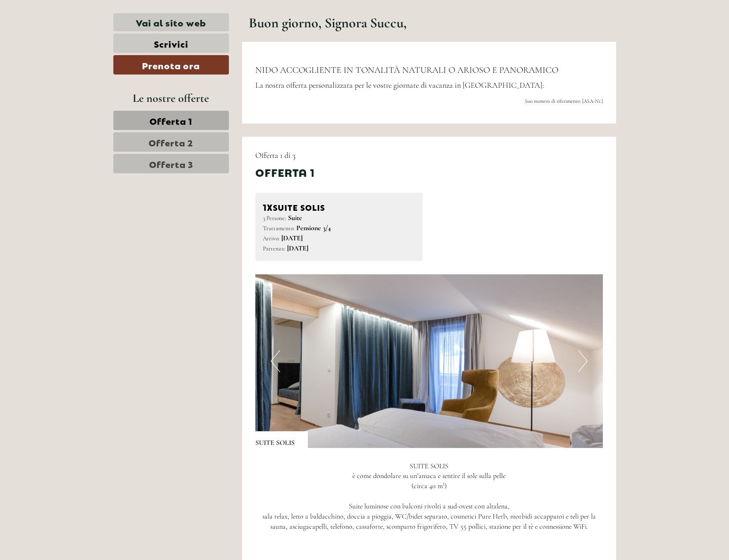
scroll to position [397, 0]
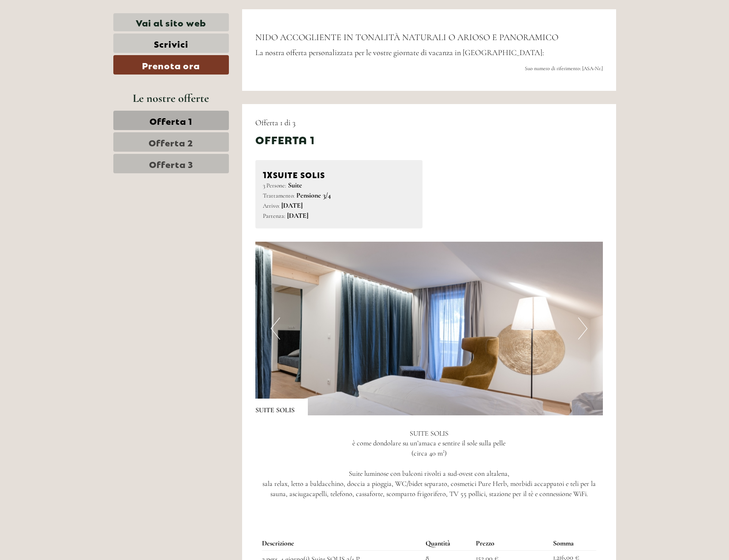
click at [201, 138] on link "Offerta 2" at bounding box center [171, 141] width 116 height 19
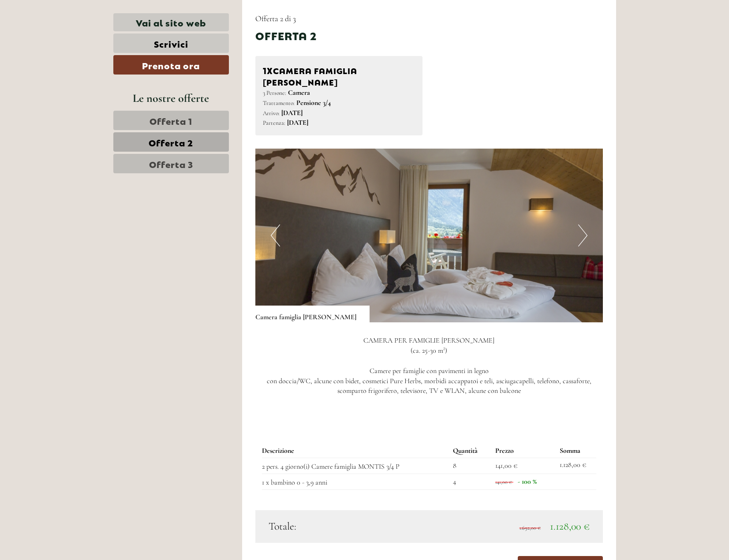
click at [190, 162] on span "Offerta 3" at bounding box center [171, 163] width 44 height 12
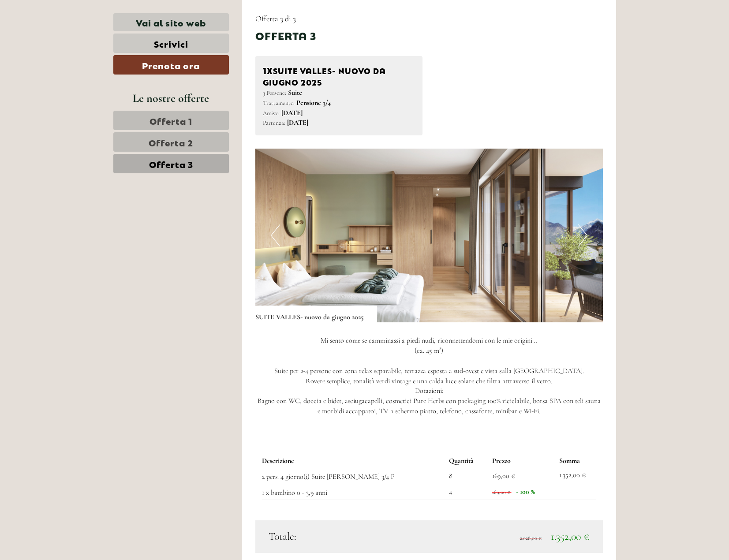
click at [180, 119] on span "Offerta 1" at bounding box center [170, 120] width 43 height 12
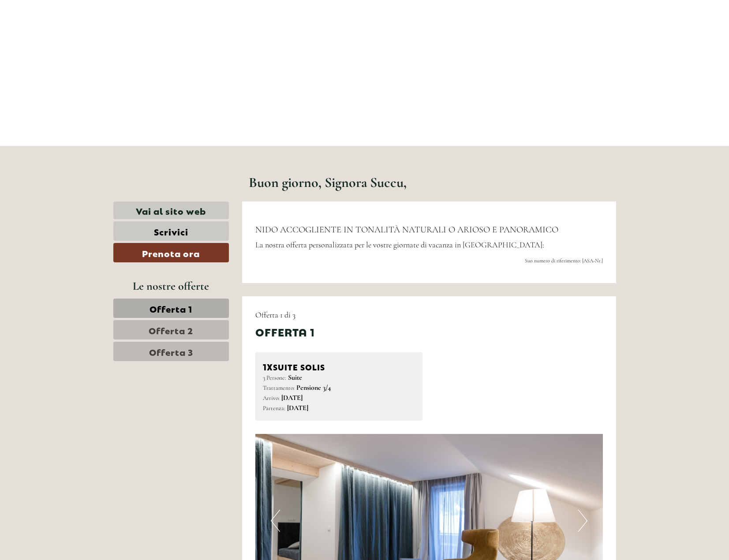
scroll to position [192, 0]
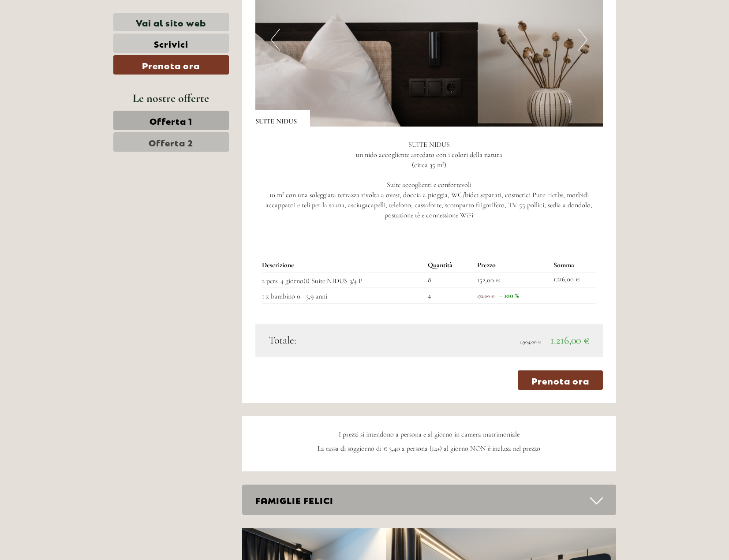
scroll to position [1279, 0]
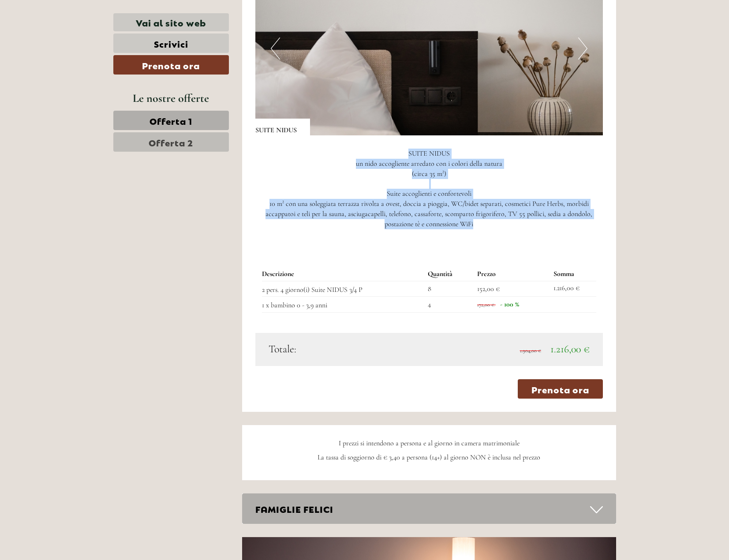
drag, startPoint x: 470, startPoint y: 209, endPoint x: 372, endPoint y: 143, distance: 118.9
click at [372, 149] on p "SUITE NIDUS un nido accogliente arredato con i colori della natura (circa 35 m²…" at bounding box center [428, 189] width 347 height 81
click at [376, 149] on p "SUITE NIDUS un nido accogliente arredato con i colori della natura (circa 35 m²…" at bounding box center [428, 189] width 347 height 81
